Goal: Transaction & Acquisition: Purchase product/service

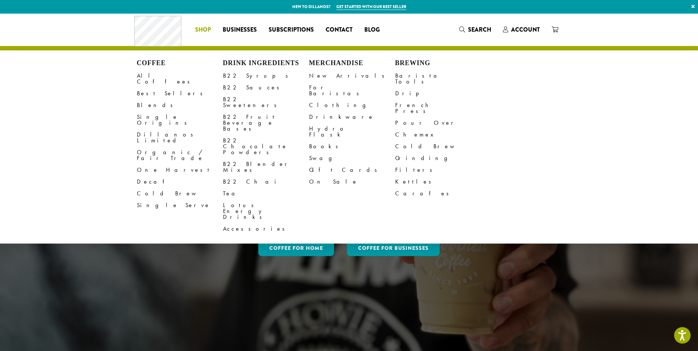
click at [200, 29] on span "Shop" at bounding box center [203, 29] width 16 height 9
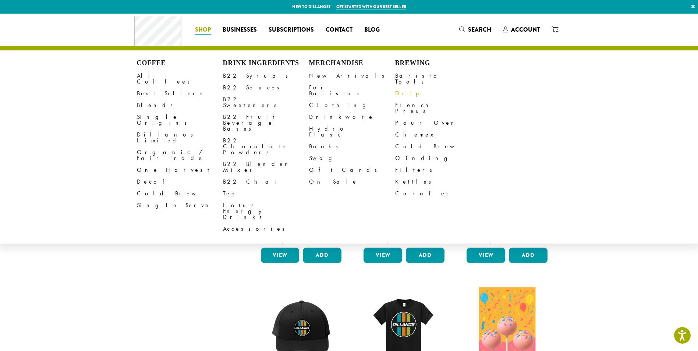
click at [397, 90] on link "Drip" at bounding box center [438, 94] width 86 height 12
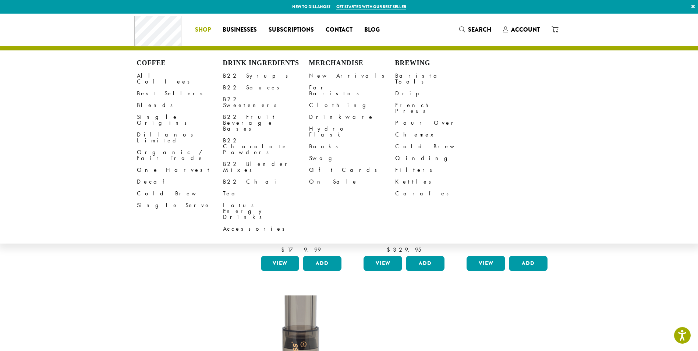
click at [203, 28] on span "Shop" at bounding box center [203, 29] width 16 height 9
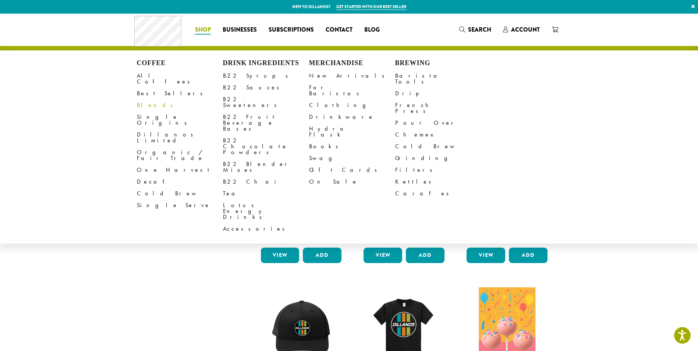
click at [149, 100] on link "Blends" at bounding box center [180, 105] width 86 height 12
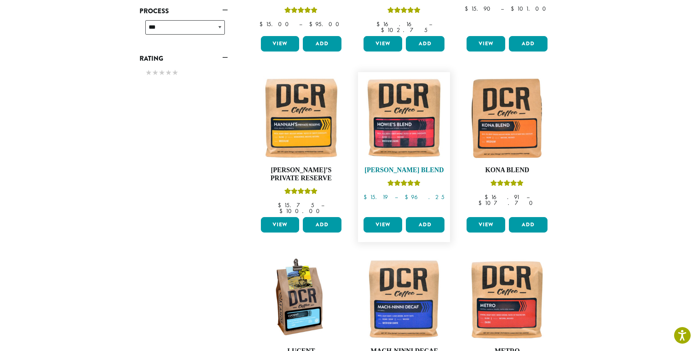
scroll to position [405, 0]
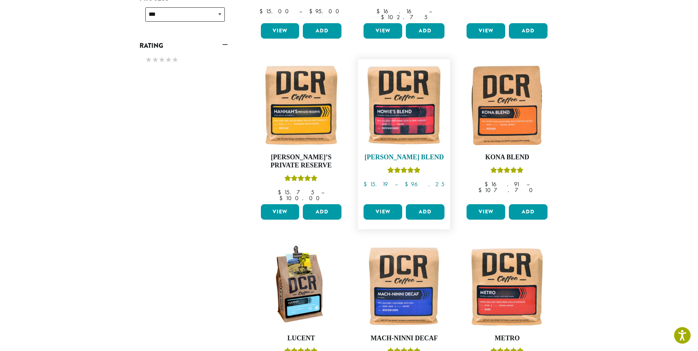
click at [414, 159] on link "Howie’s Blend $ 15.19 – $ 96.25 Price range: $15.19 through $96.25" at bounding box center [404, 132] width 85 height 138
click at [415, 153] on h4 "Howie’s Blend" at bounding box center [404, 157] width 85 height 8
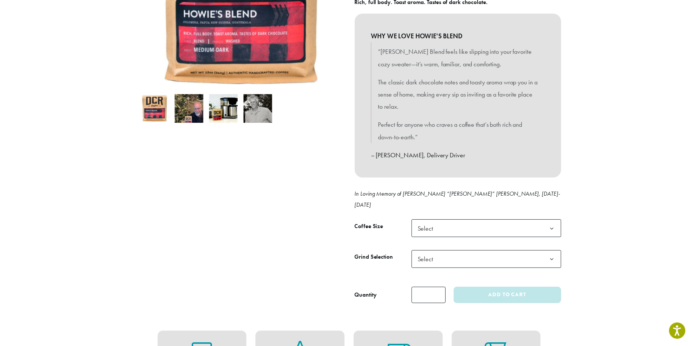
scroll to position [184, 0]
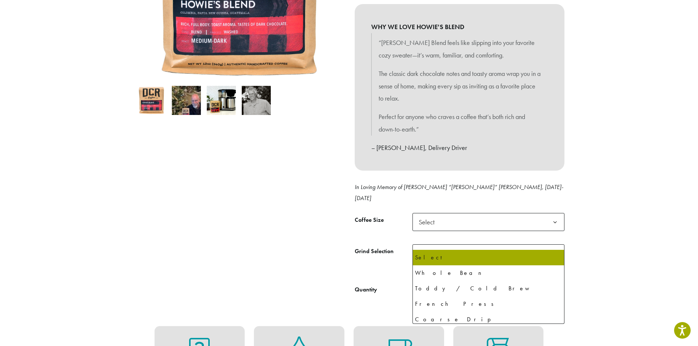
click at [461, 244] on span "Select" at bounding box center [489, 253] width 152 height 18
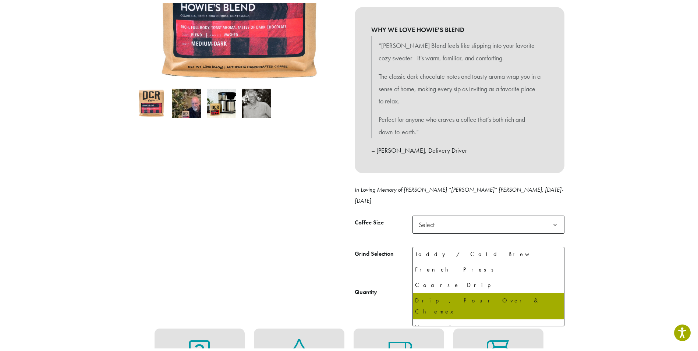
scroll to position [50, 0]
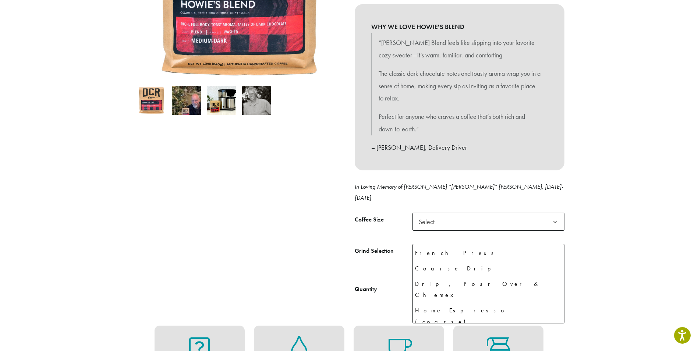
select select "********"
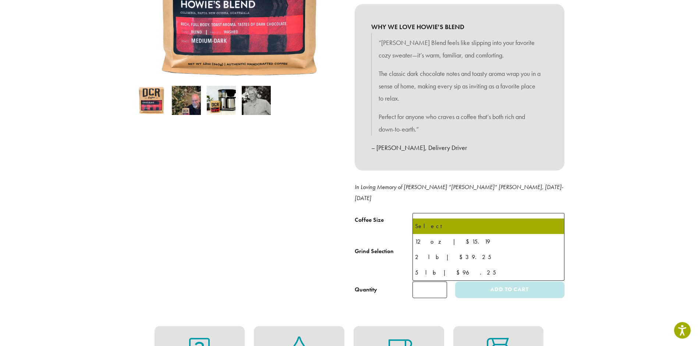
click at [451, 213] on span "Select" at bounding box center [489, 222] width 152 height 18
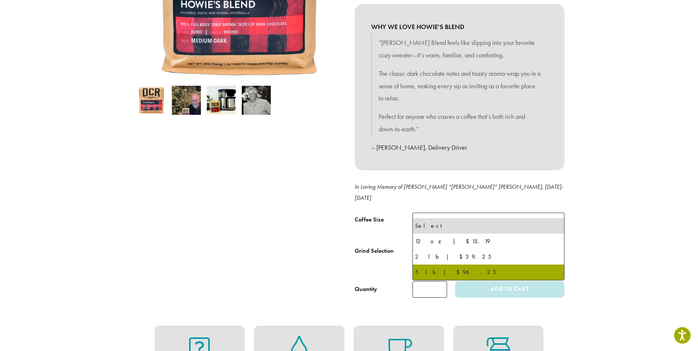
select select "**********"
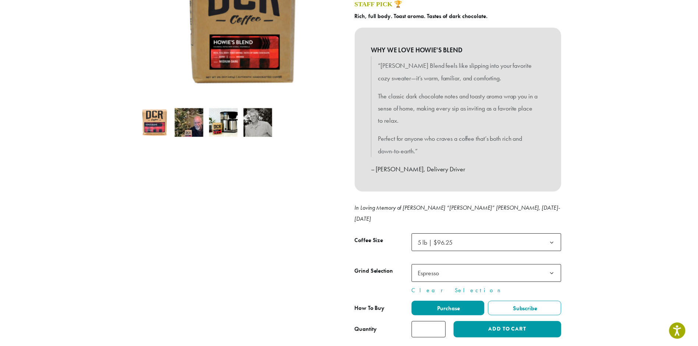
scroll to position [147, 0]
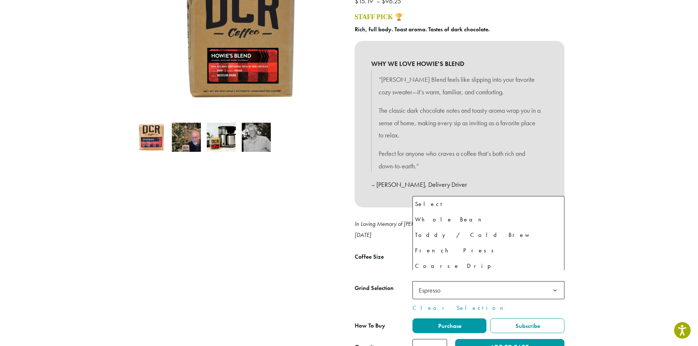
click at [457, 281] on span "Espresso" at bounding box center [489, 290] width 152 height 18
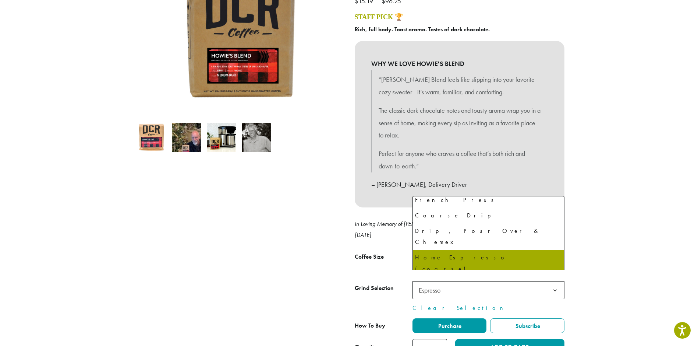
scroll to position [14, 0]
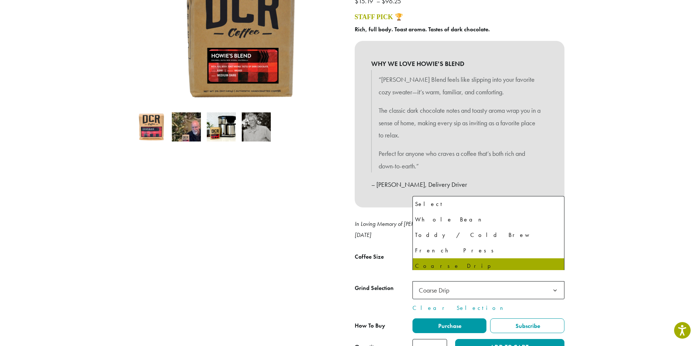
click at [443, 286] on span "Coarse Drip" at bounding box center [434, 290] width 31 height 8
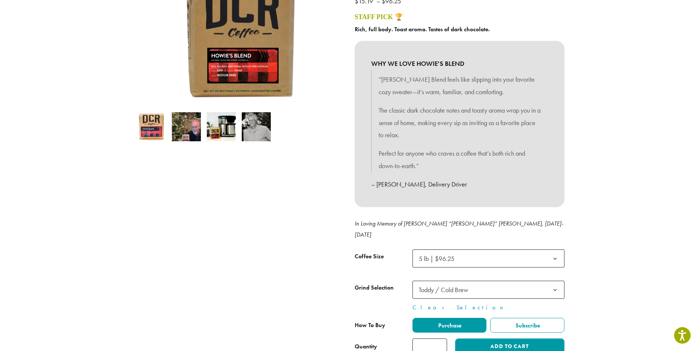
click at [448, 286] on span "Toddy / Cold Brew" at bounding box center [443, 290] width 49 height 8
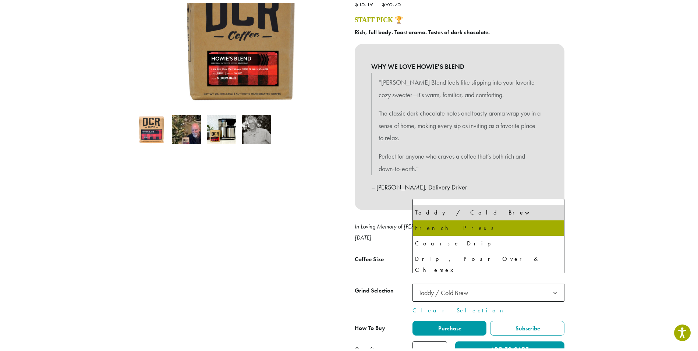
scroll to position [50, 0]
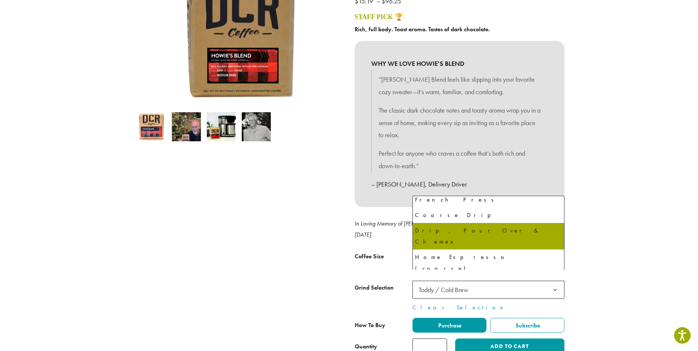
select select "**********"
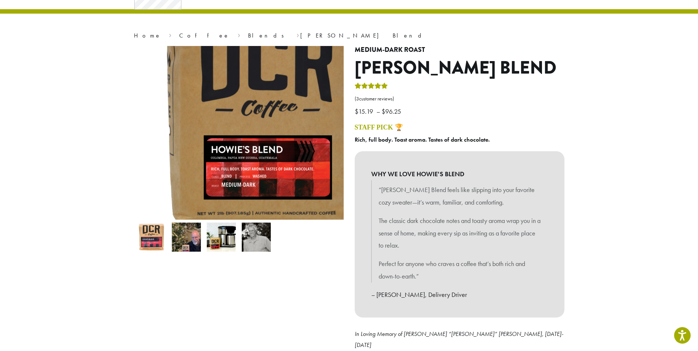
scroll to position [0, 0]
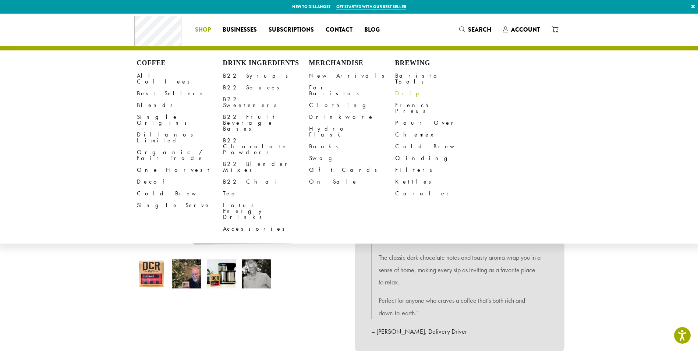
click at [403, 88] on link "Drip" at bounding box center [438, 94] width 86 height 12
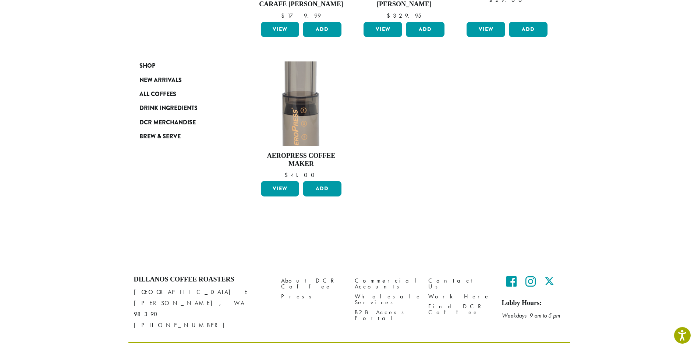
scroll to position [241, 0]
